Goal: Task Accomplishment & Management: Manage account settings

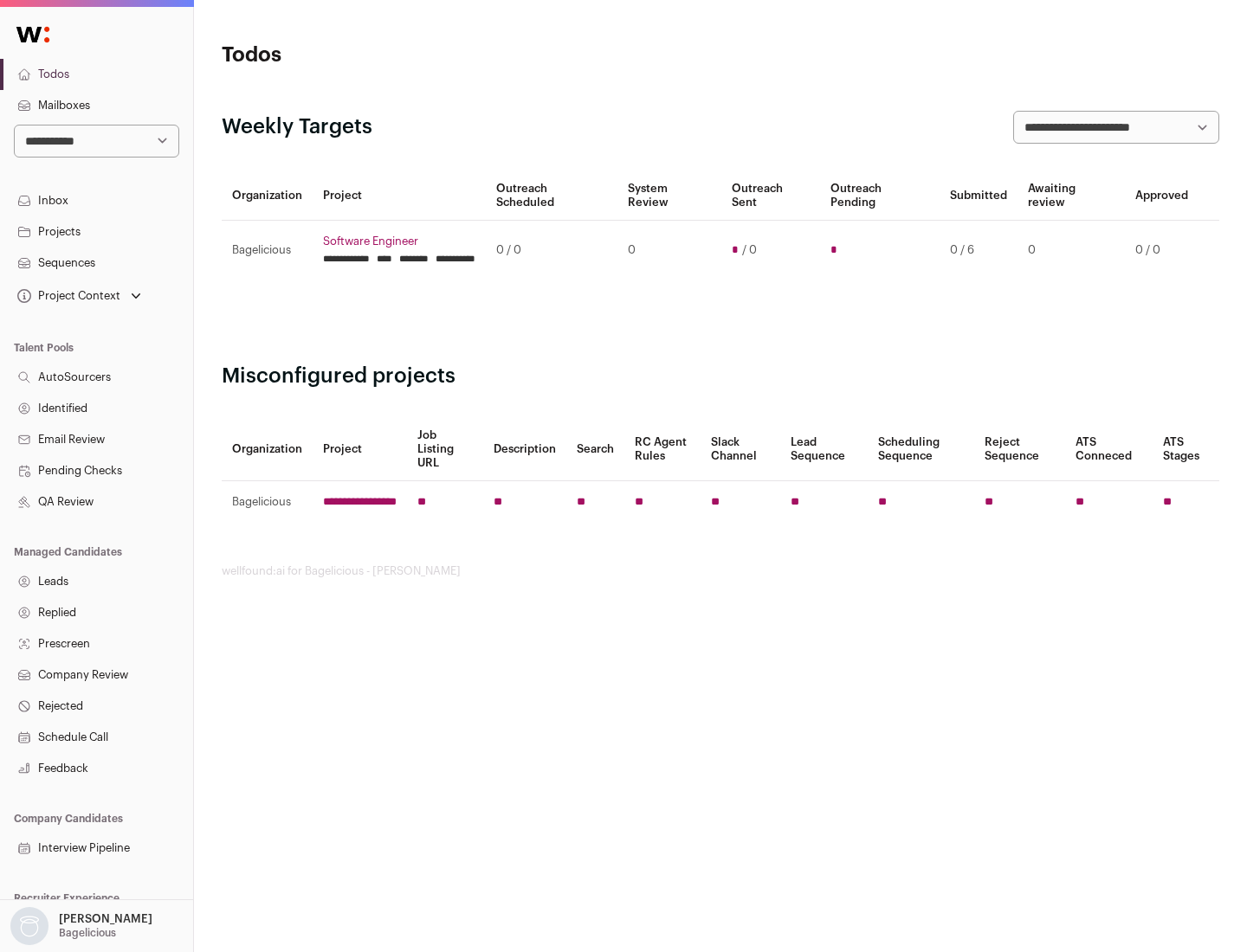
click at [96, 231] on link "Projects" at bounding box center [96, 232] width 193 height 31
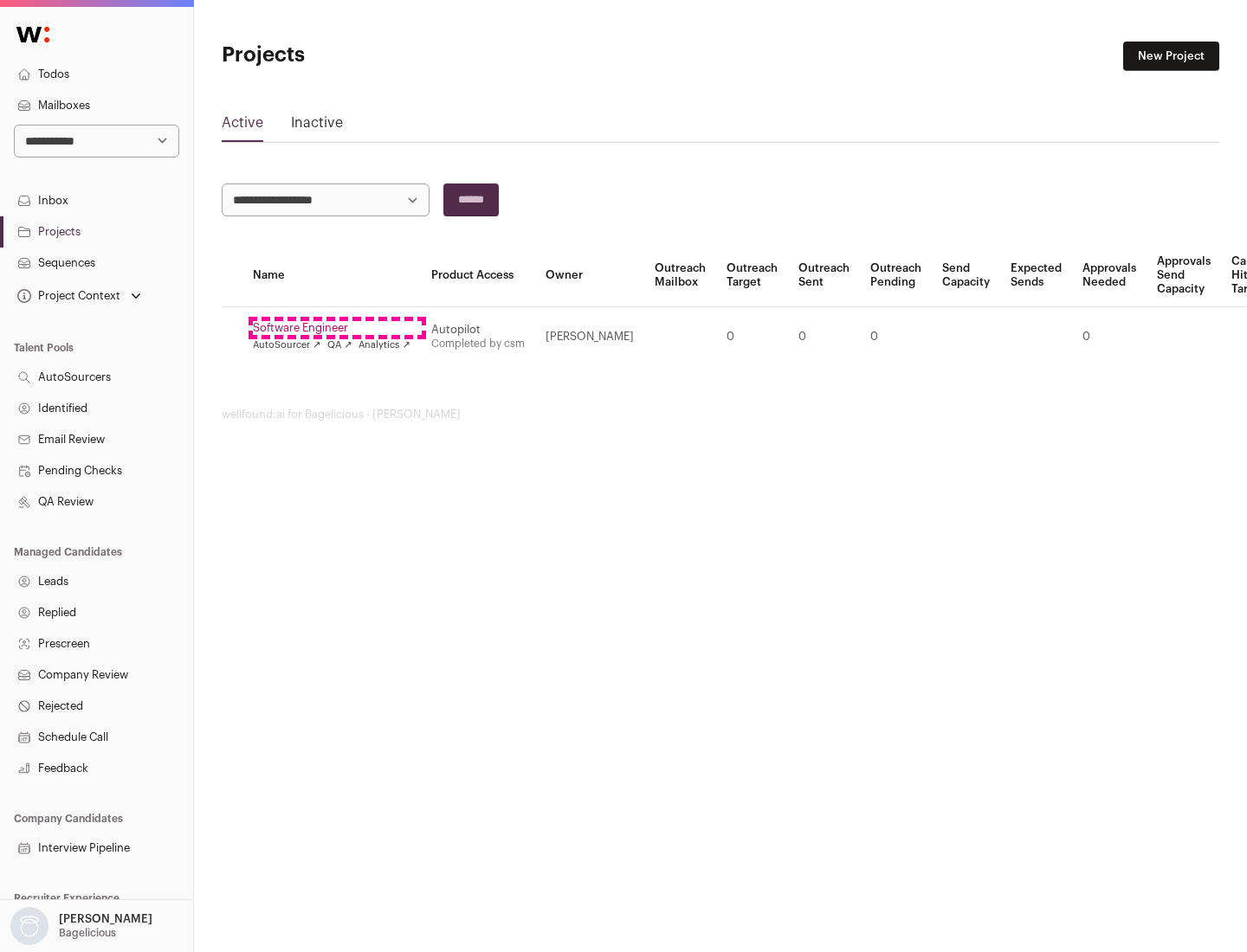
click at [337, 328] on link "Software Engineer" at bounding box center [331, 328] width 157 height 14
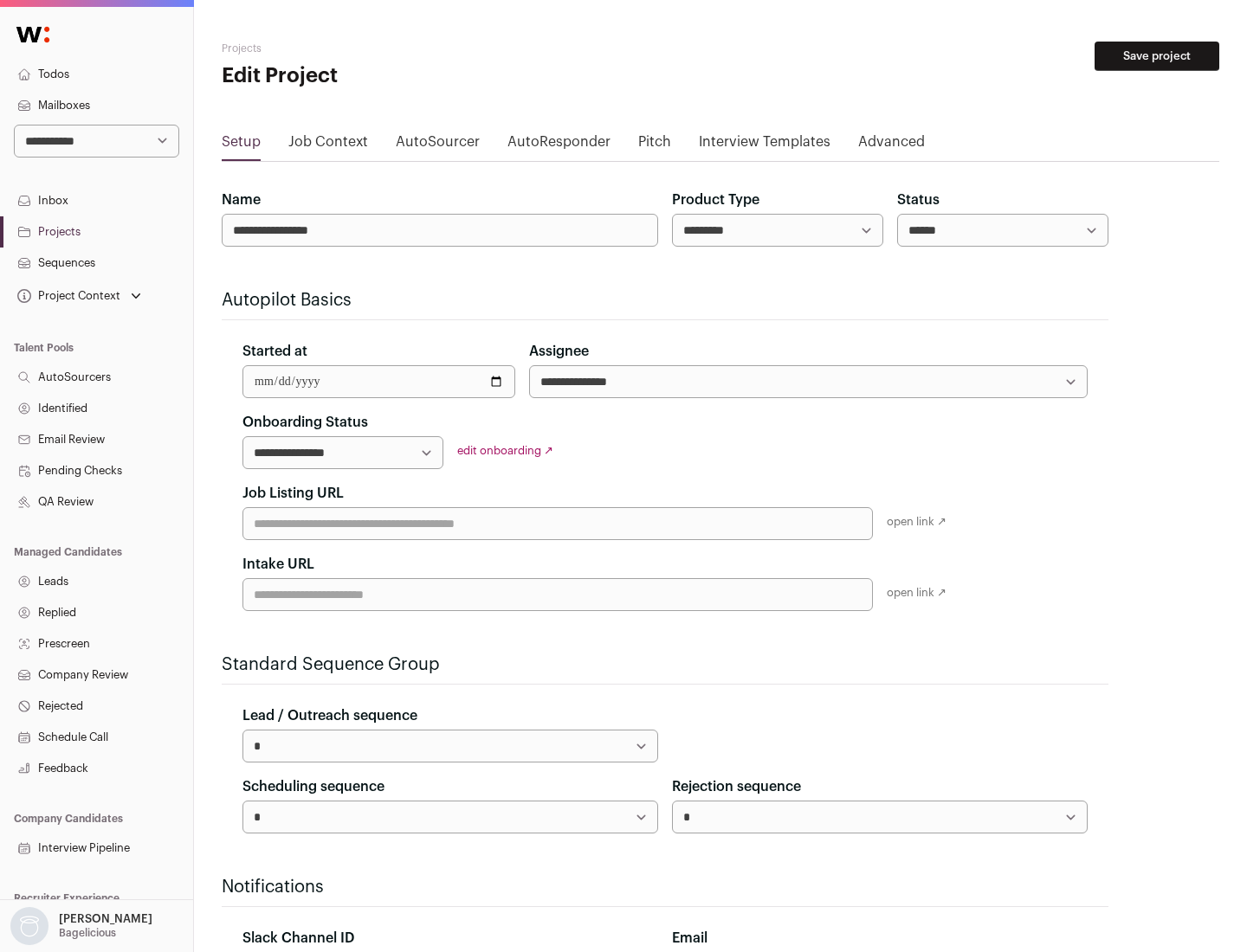
click at [1156, 56] on button "Save project" at bounding box center [1156, 56] width 124 height 29
